Goal: Check status: Check status

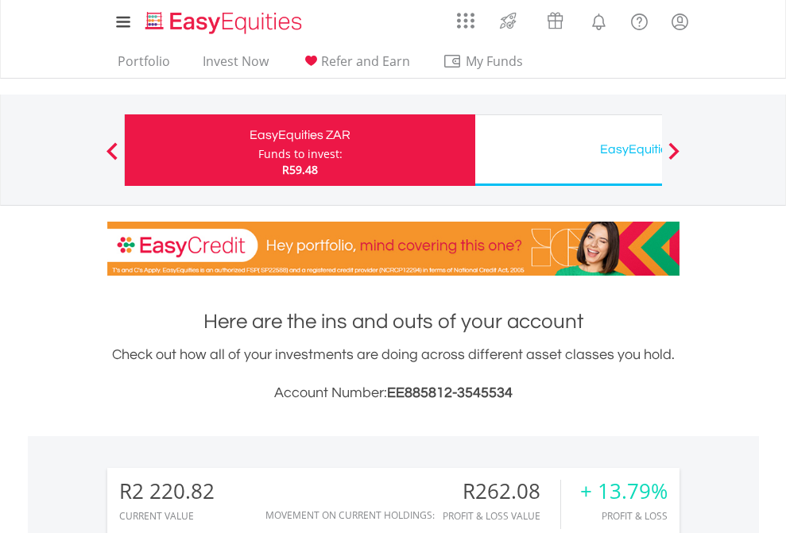
scroll to position [153, 249]
click at [258, 150] on div "Funds to invest:" at bounding box center [300, 154] width 84 height 16
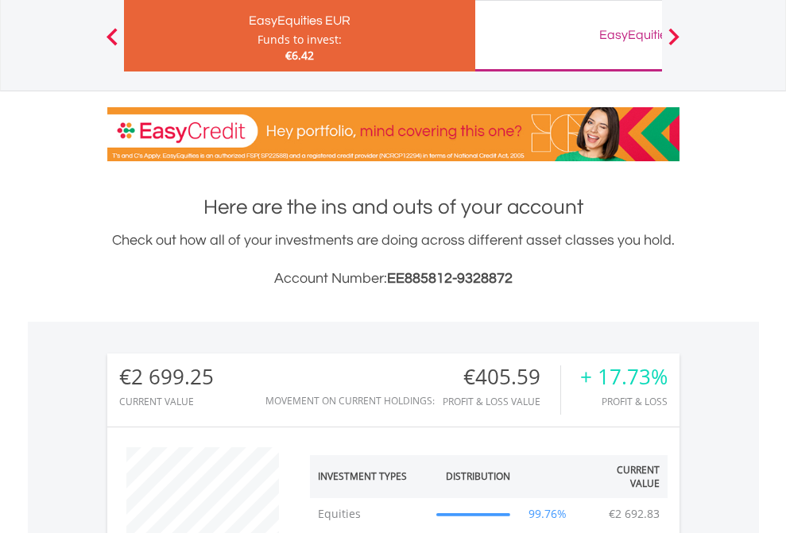
click at [568, 36] on div "EasyEquities GBP" at bounding box center [650, 35] width 331 height 22
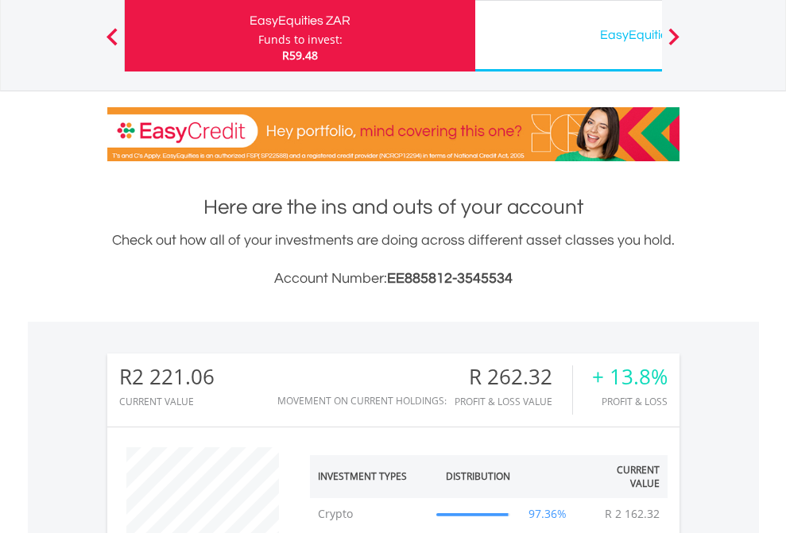
scroll to position [153, 249]
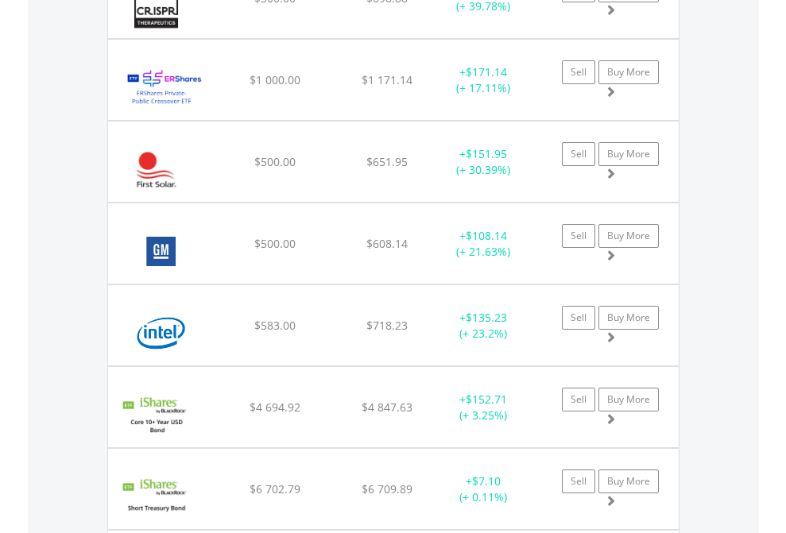
scroll to position [153, 249]
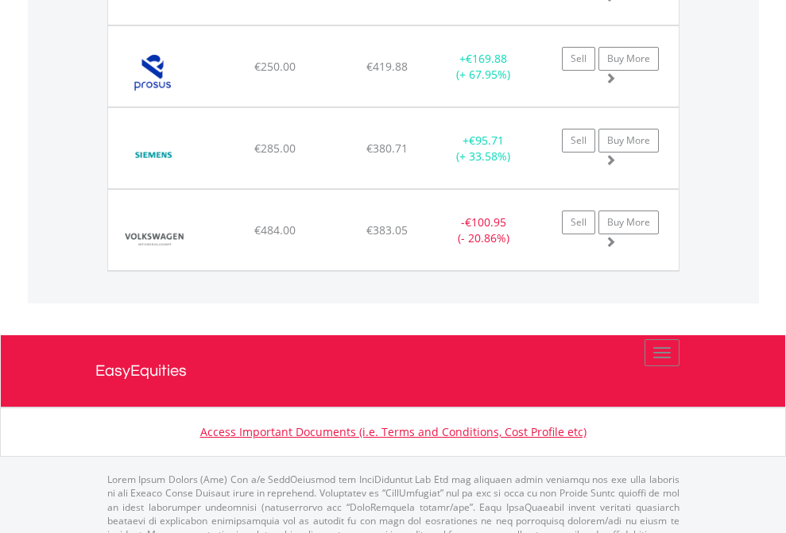
scroll to position [1768, 0]
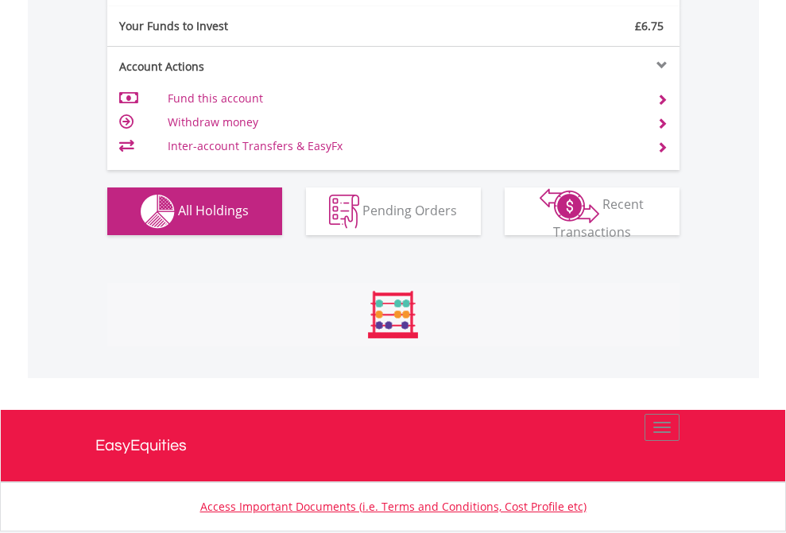
scroll to position [1767, 0]
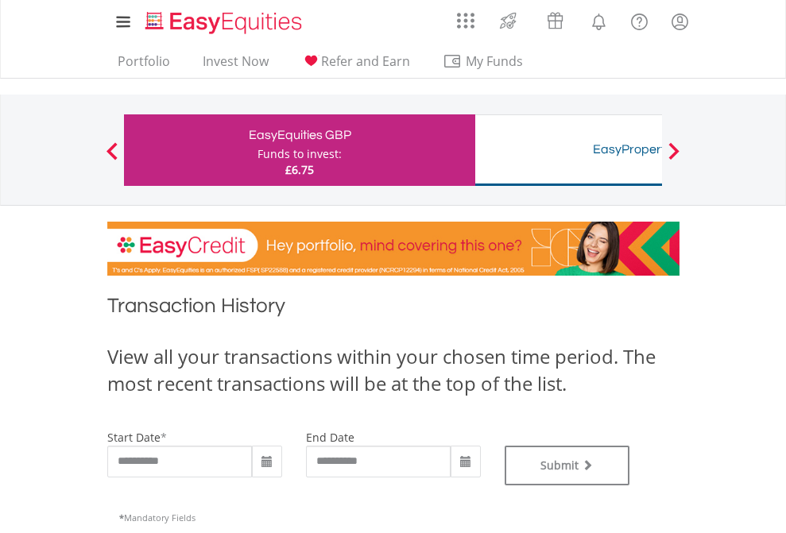
type input "**********"
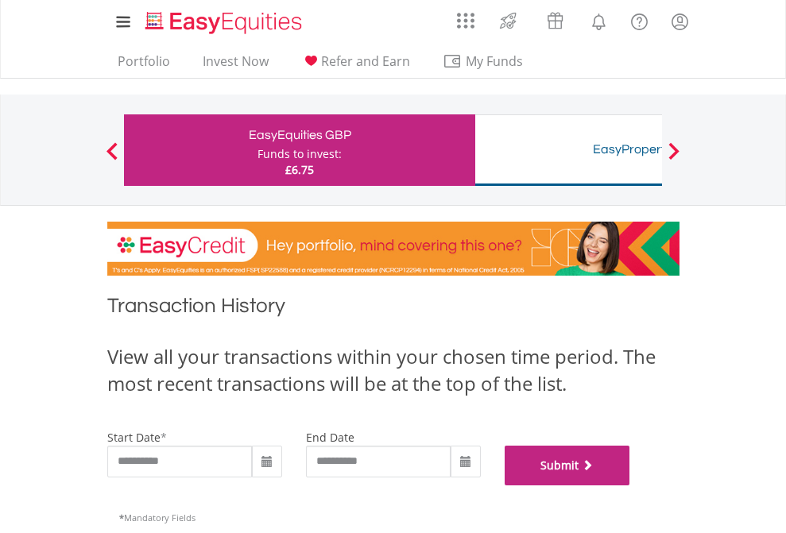
click at [630, 485] on button "Submit" at bounding box center [568, 466] width 126 height 40
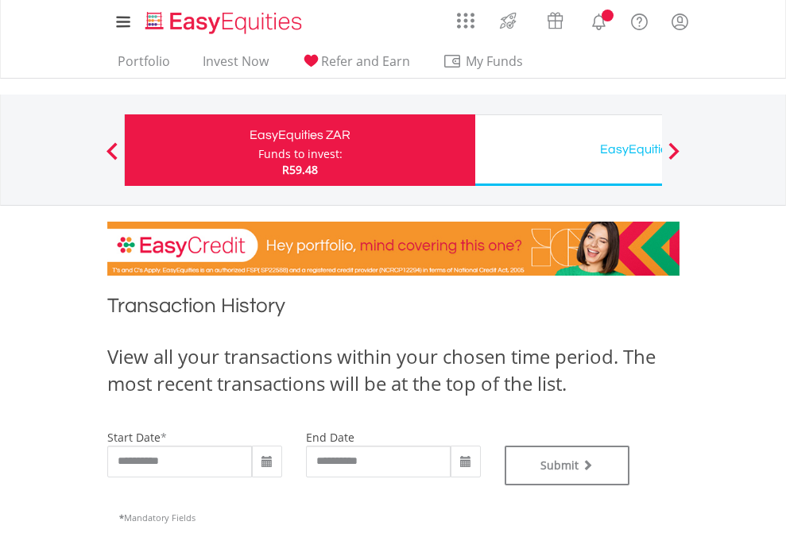
click at [568, 150] on div "EasyEquities USD" at bounding box center [650, 149] width 331 height 22
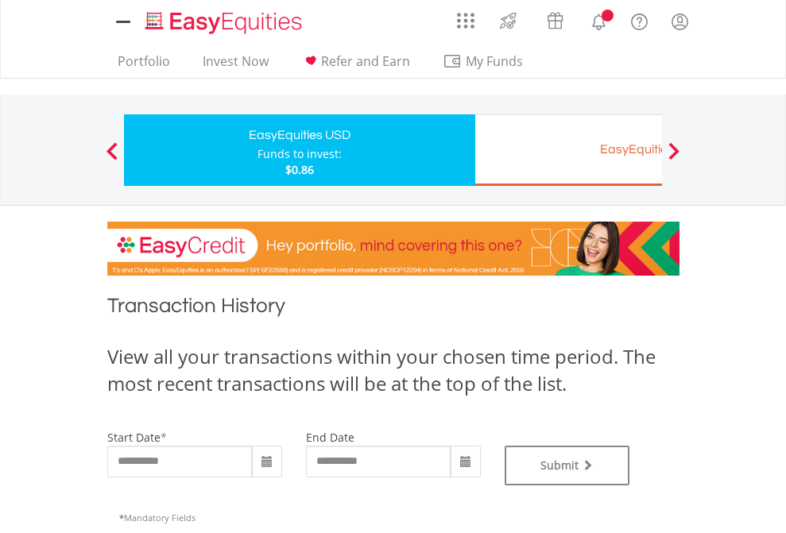
type input "**********"
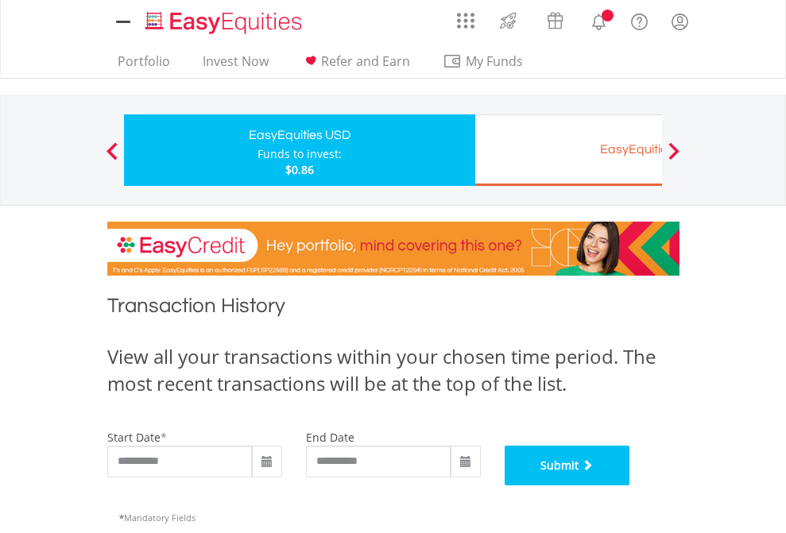
click at [630, 485] on button "Submit" at bounding box center [568, 466] width 126 height 40
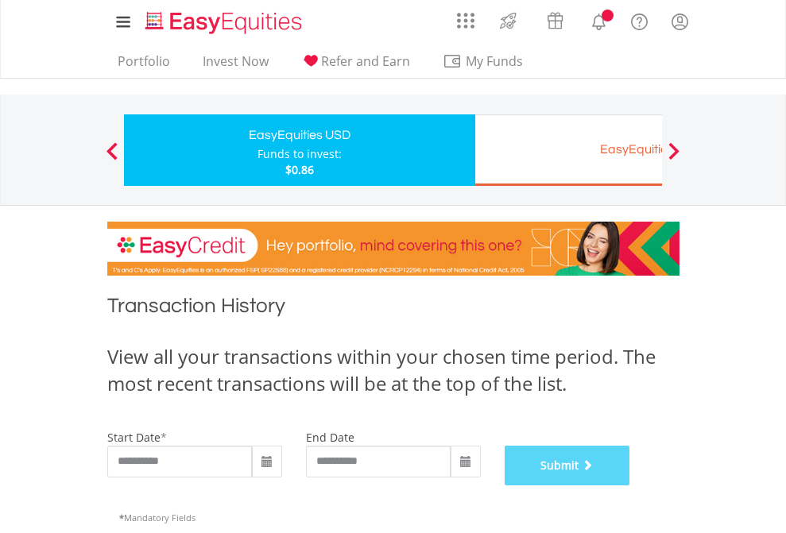
scroll to position [644, 0]
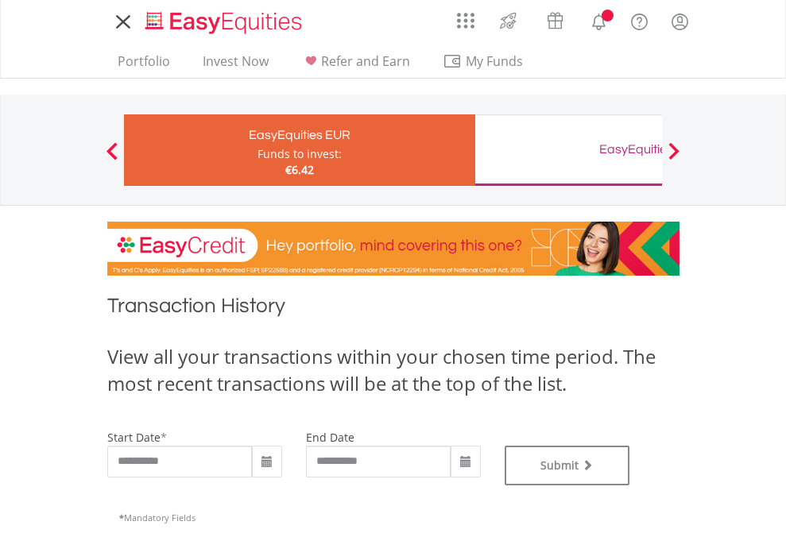
type input "**********"
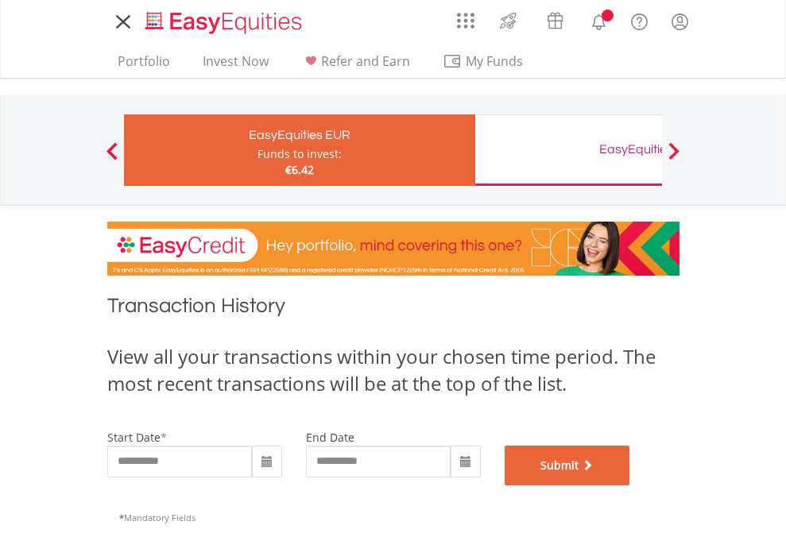
click at [630, 485] on button "Submit" at bounding box center [568, 466] width 126 height 40
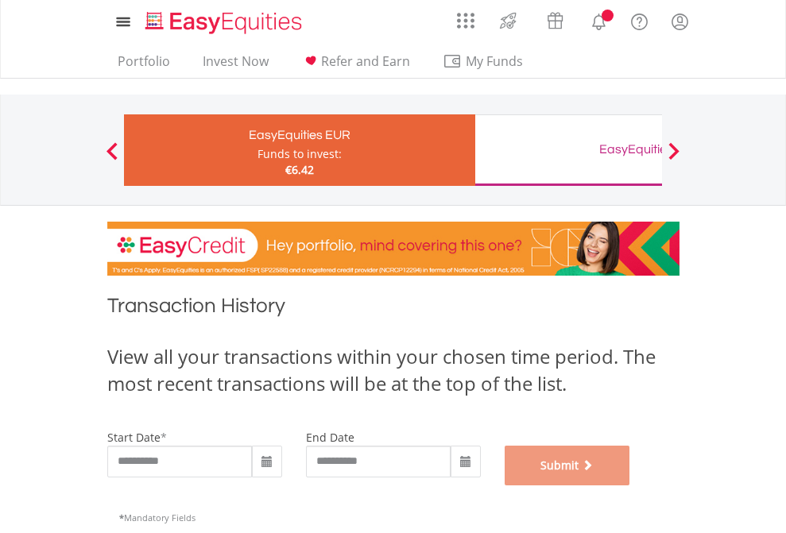
scroll to position [644, 0]
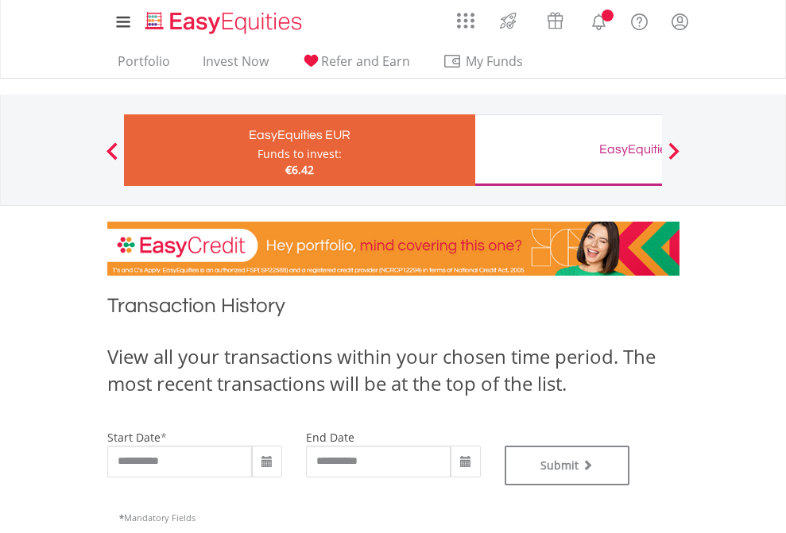
click at [568, 150] on div "EasyEquities GBP" at bounding box center [650, 149] width 331 height 22
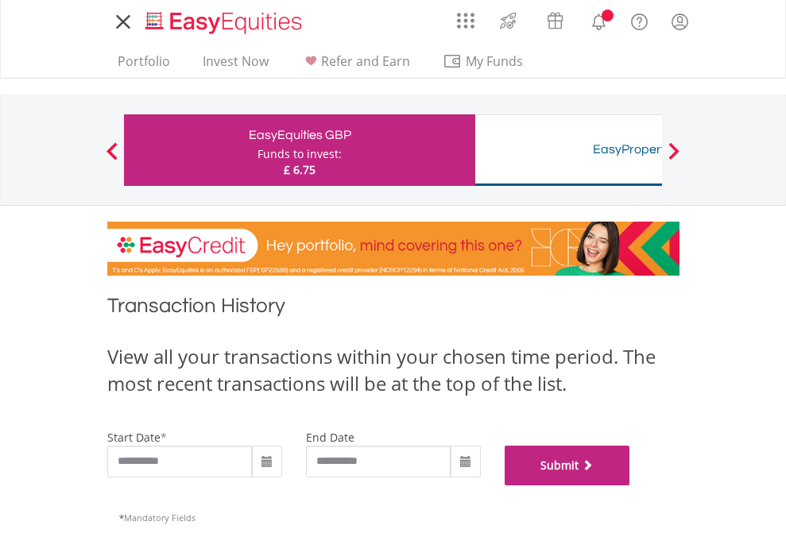
click at [630, 485] on button "Submit" at bounding box center [568, 466] width 126 height 40
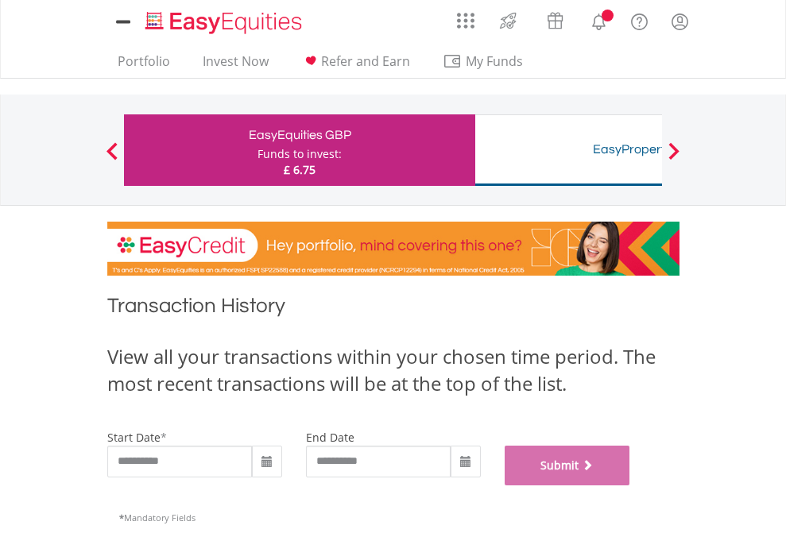
scroll to position [644, 0]
